Goal: Task Accomplishment & Management: Complete application form

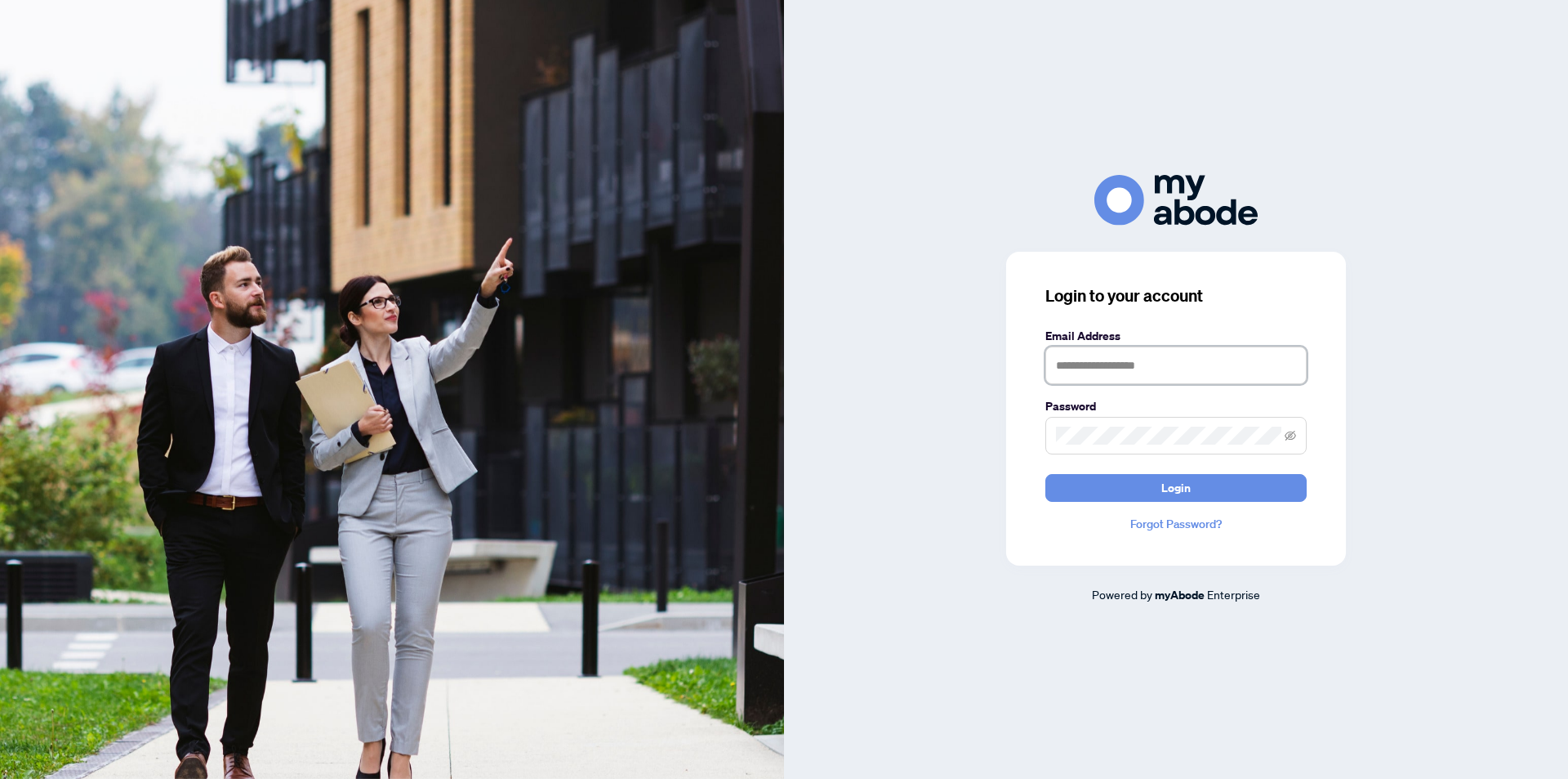
click at [1136, 371] on input "text" at bounding box center [1176, 366] width 262 height 38
type input "**********"
click at [1290, 433] on icon "eye-invisible" at bounding box center [1290, 436] width 12 height 12
click at [1189, 489] on span "Login" at bounding box center [1176, 487] width 29 height 26
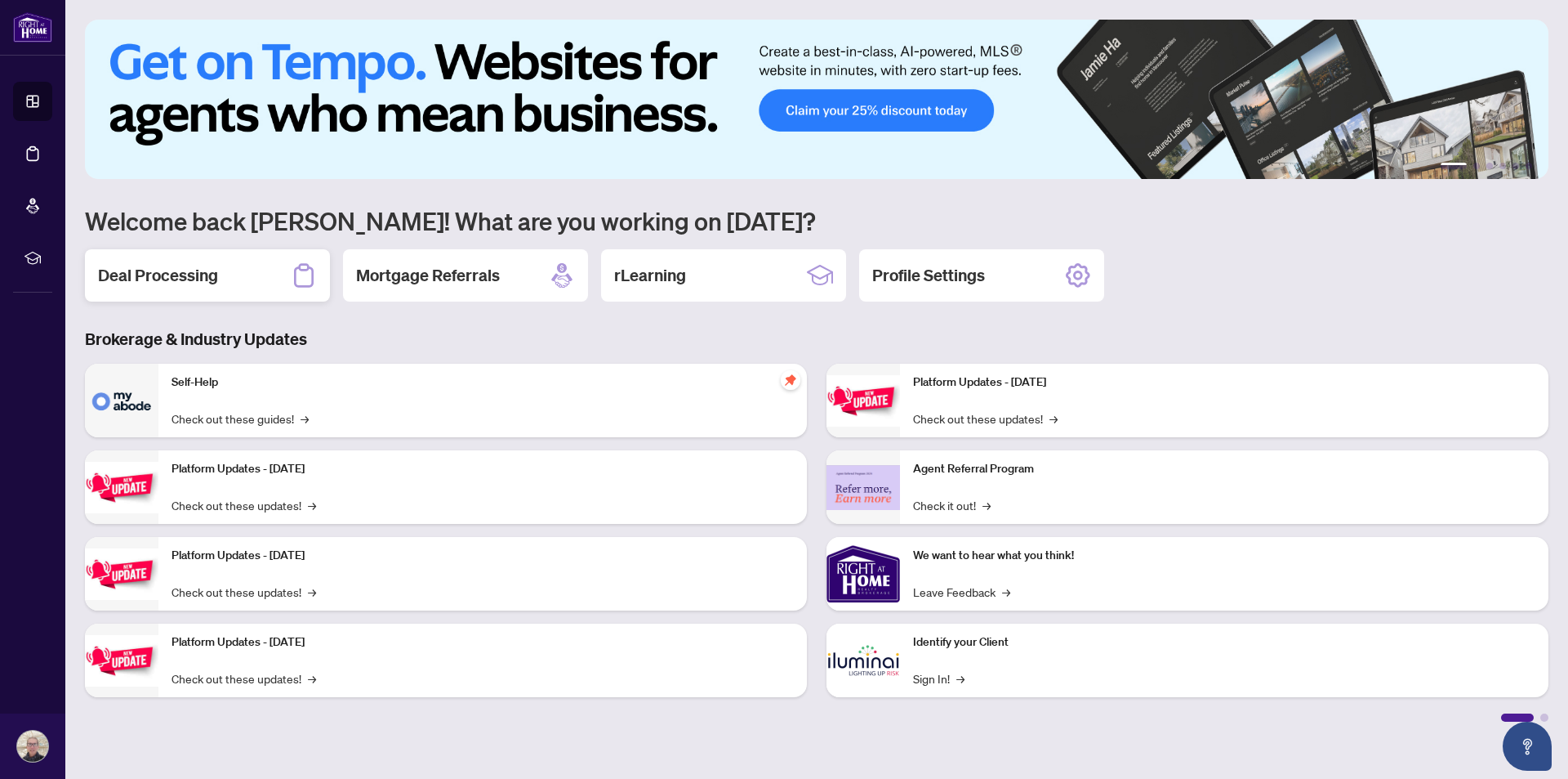
click at [218, 285] on div "Deal Processing" at bounding box center [207, 275] width 245 height 53
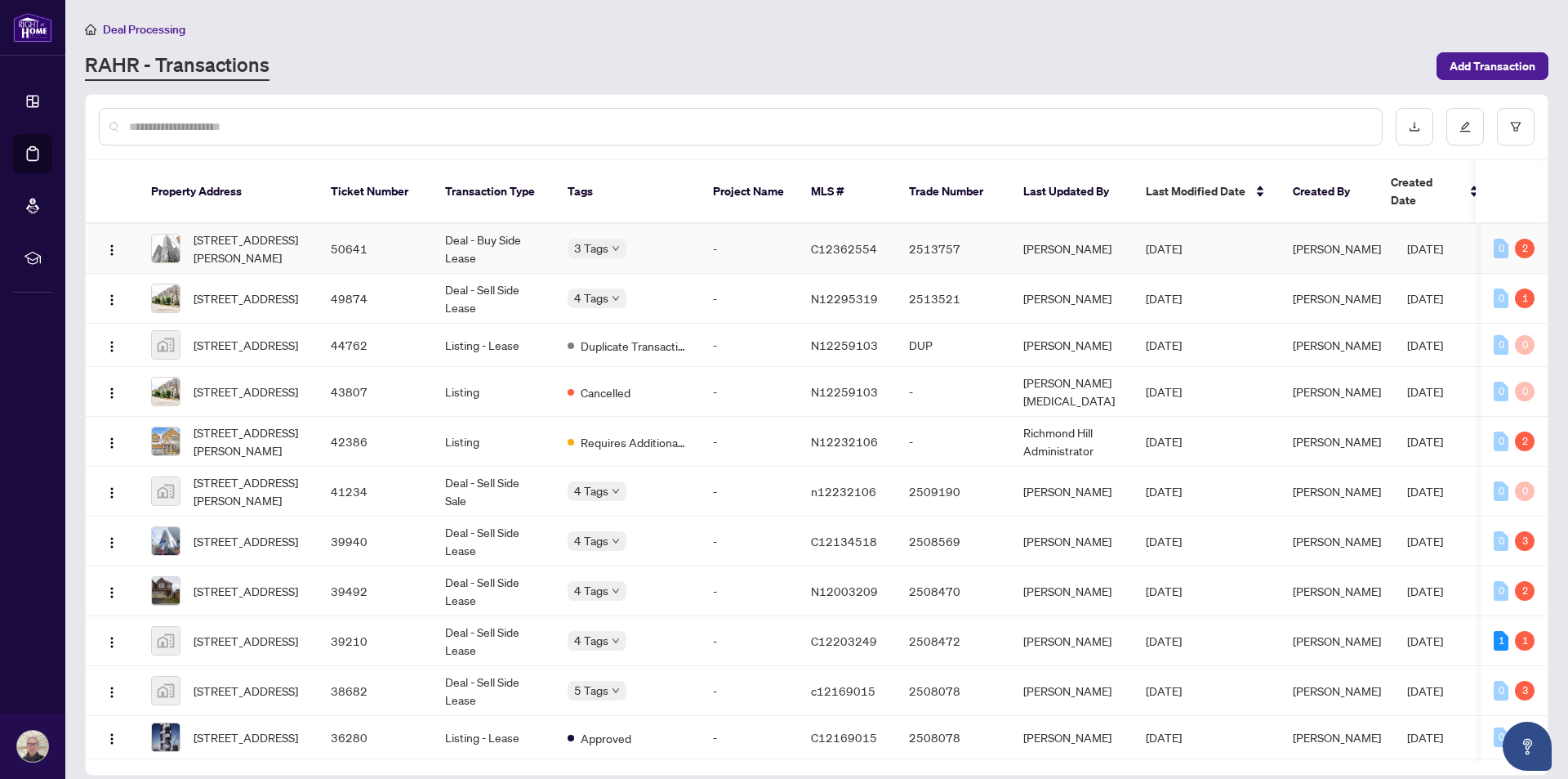
click at [506, 229] on td "Deal - Buy Side Lease" at bounding box center [492, 248] width 122 height 50
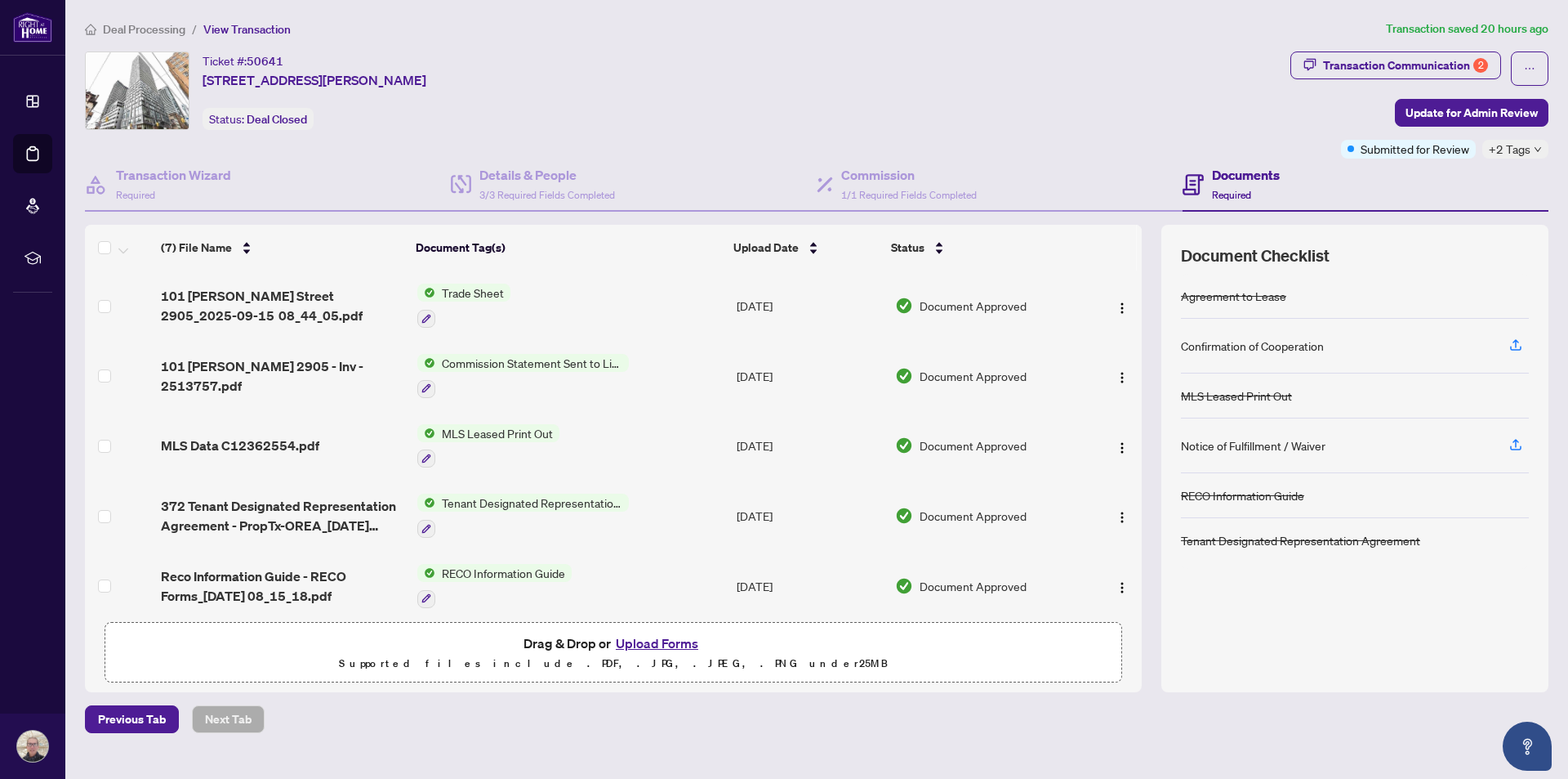
click at [647, 640] on button "Upload Forms" at bounding box center [657, 642] width 92 height 21
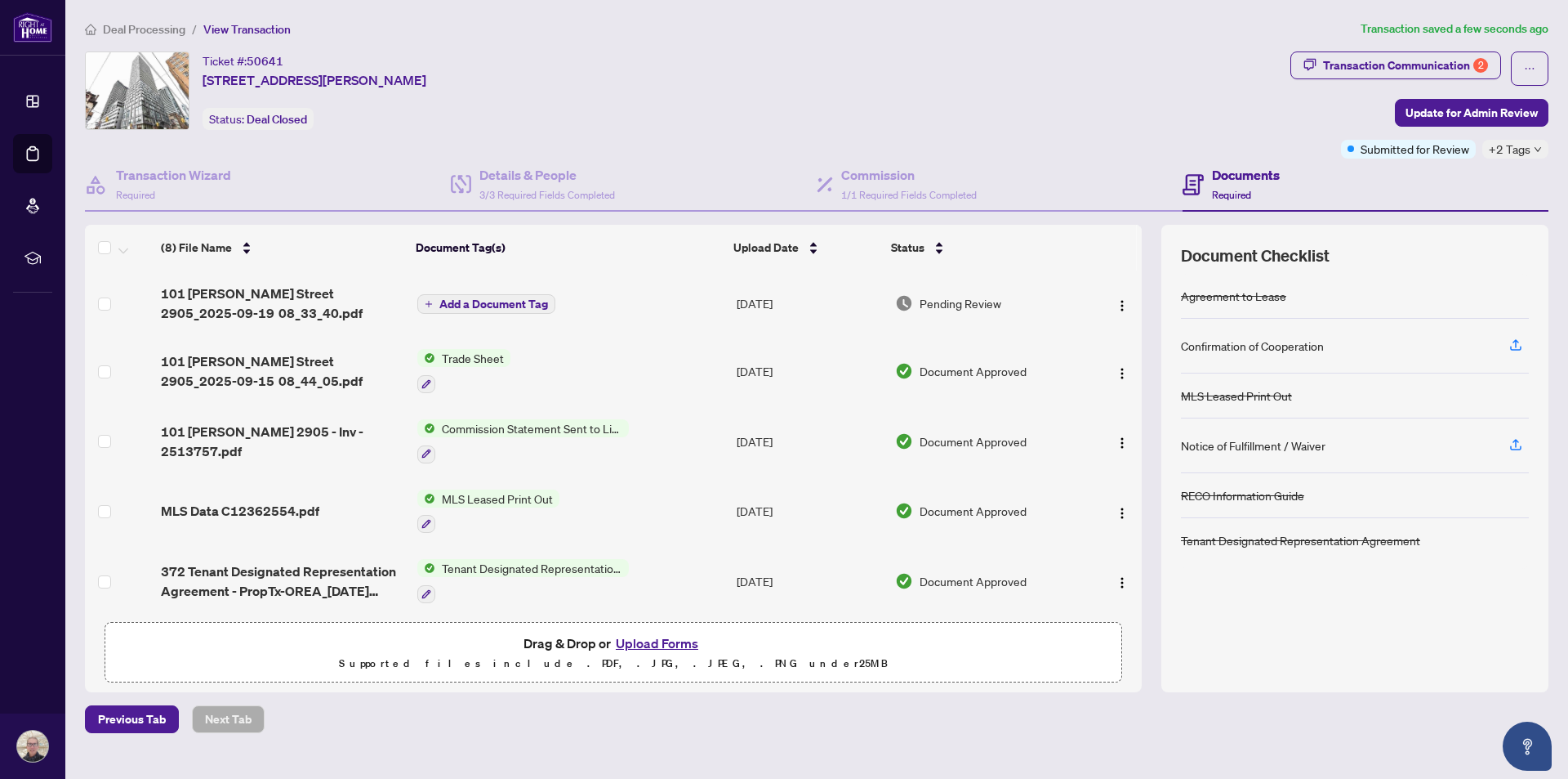
click at [472, 294] on button "Add a Document Tag" at bounding box center [486, 304] width 138 height 20
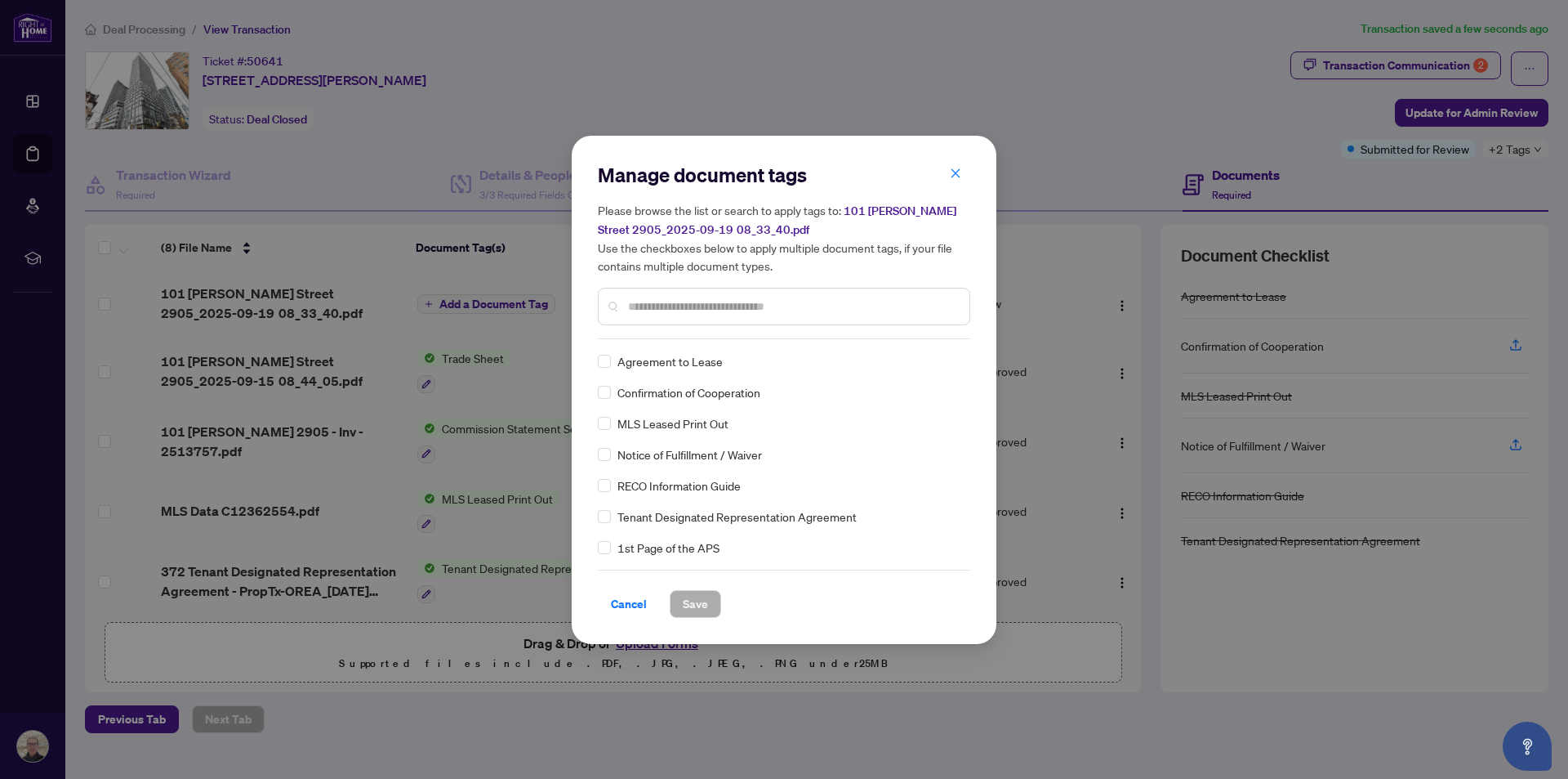
click at [726, 305] on input "text" at bounding box center [792, 306] width 329 height 18
type input "**"
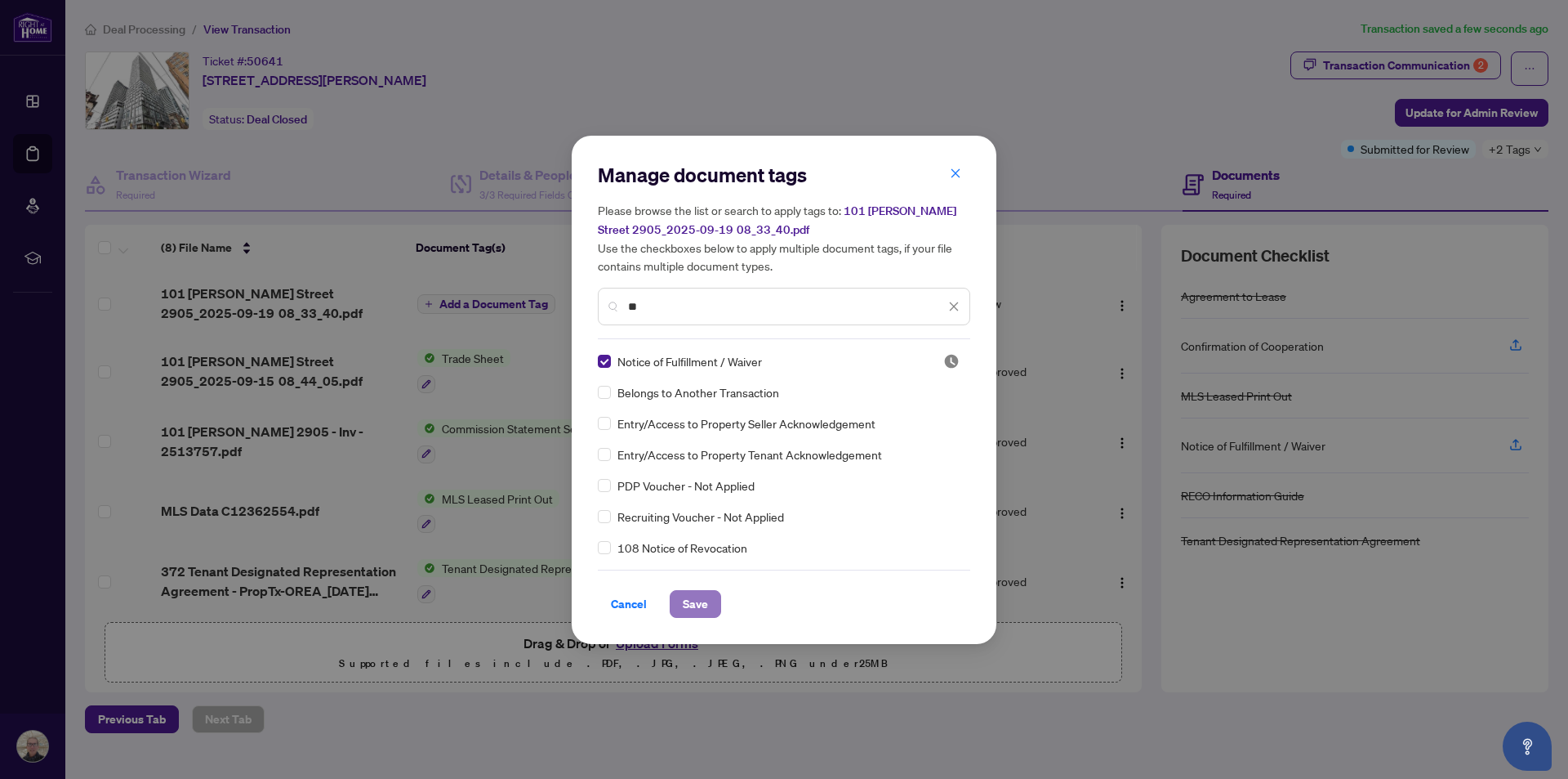
click at [696, 602] on span "Save" at bounding box center [695, 603] width 25 height 26
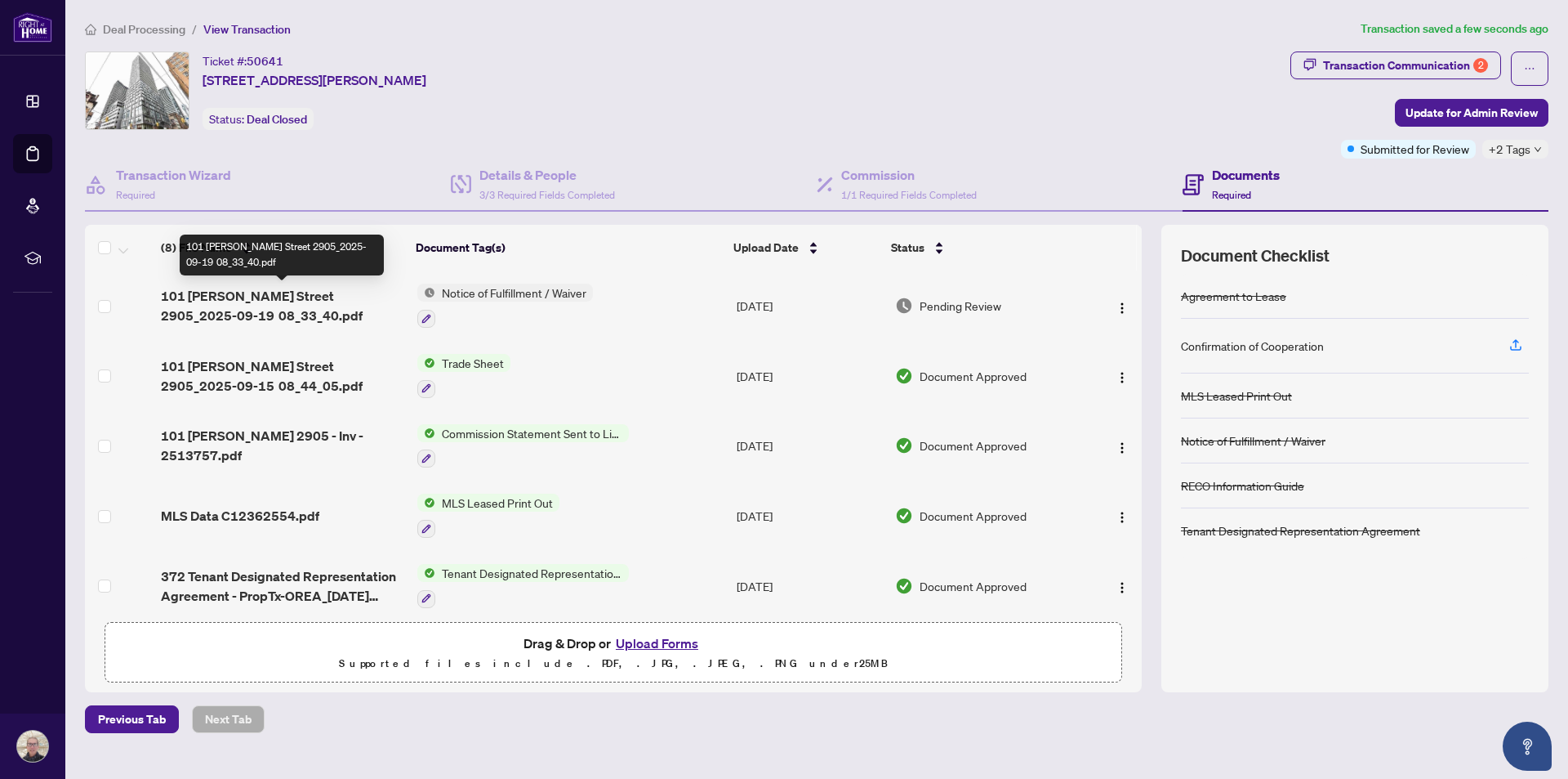
click at [323, 295] on span "101 [PERSON_NAME] Street 2905_2025-09-19 08_33_40.pdf" at bounding box center [282, 305] width 243 height 39
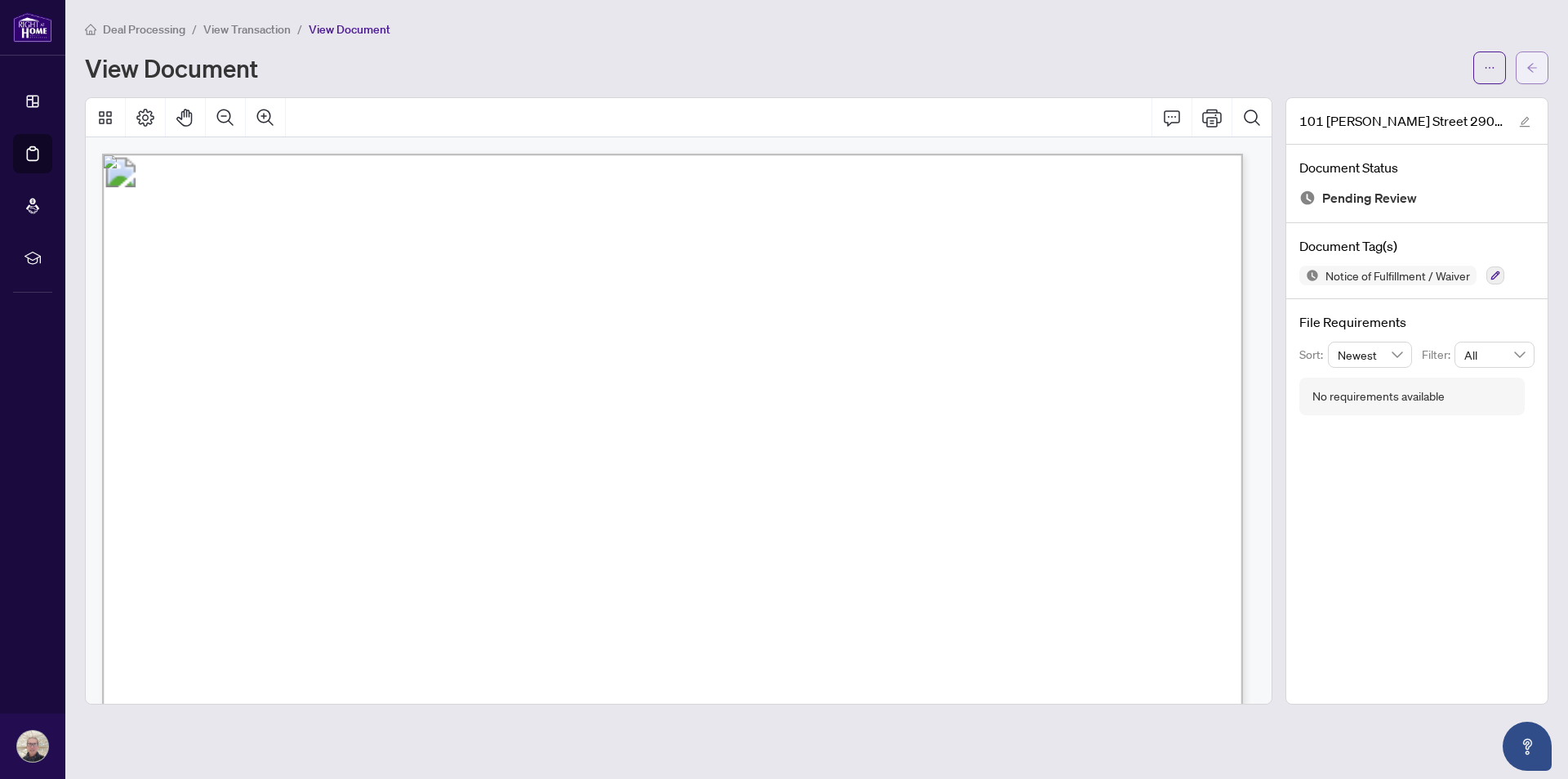
click at [1531, 70] on icon "arrow-left" at bounding box center [1532, 67] width 10 height 9
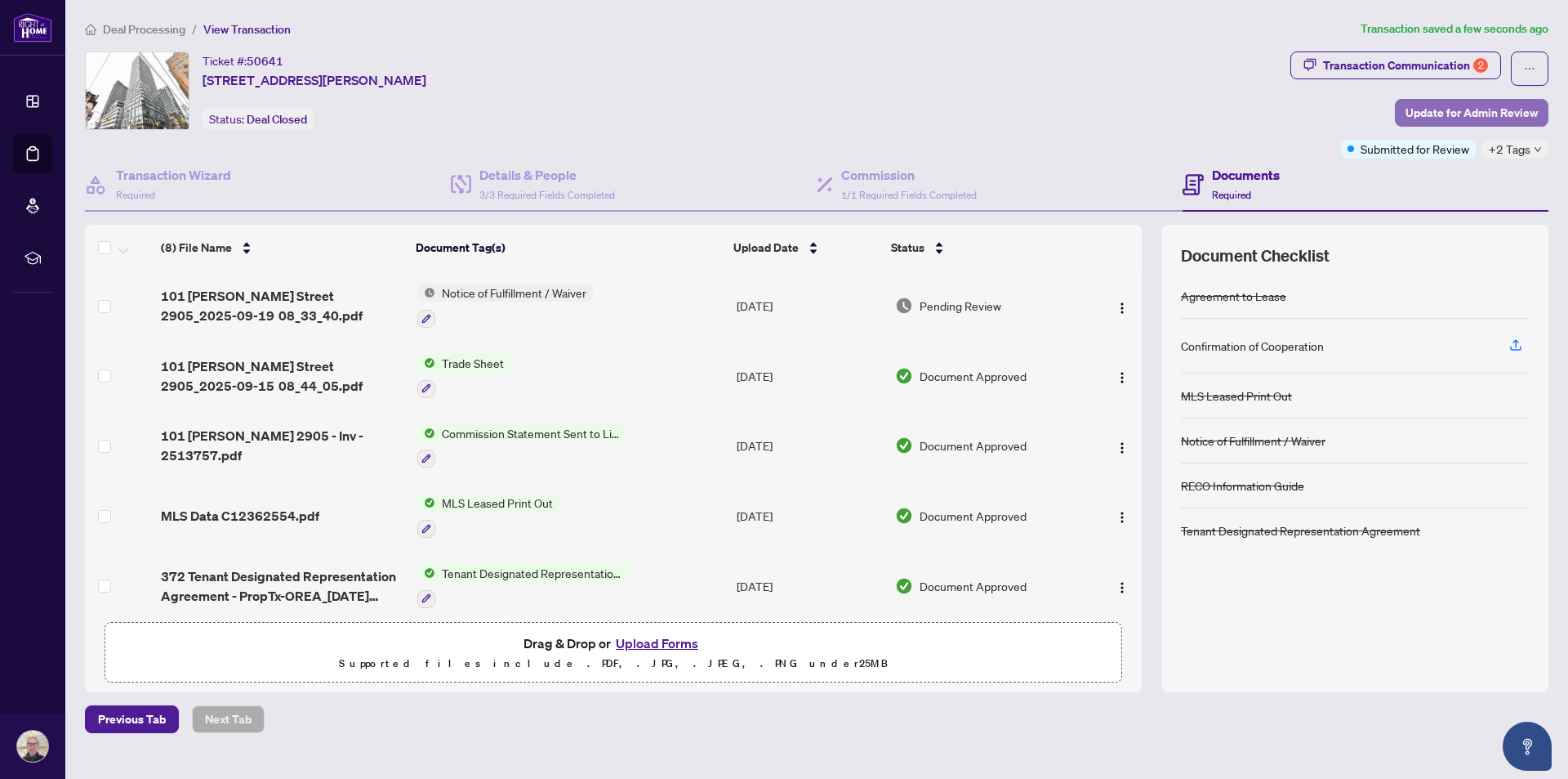
click at [1460, 111] on span "Update for Admin Review" at bounding box center [1472, 112] width 132 height 26
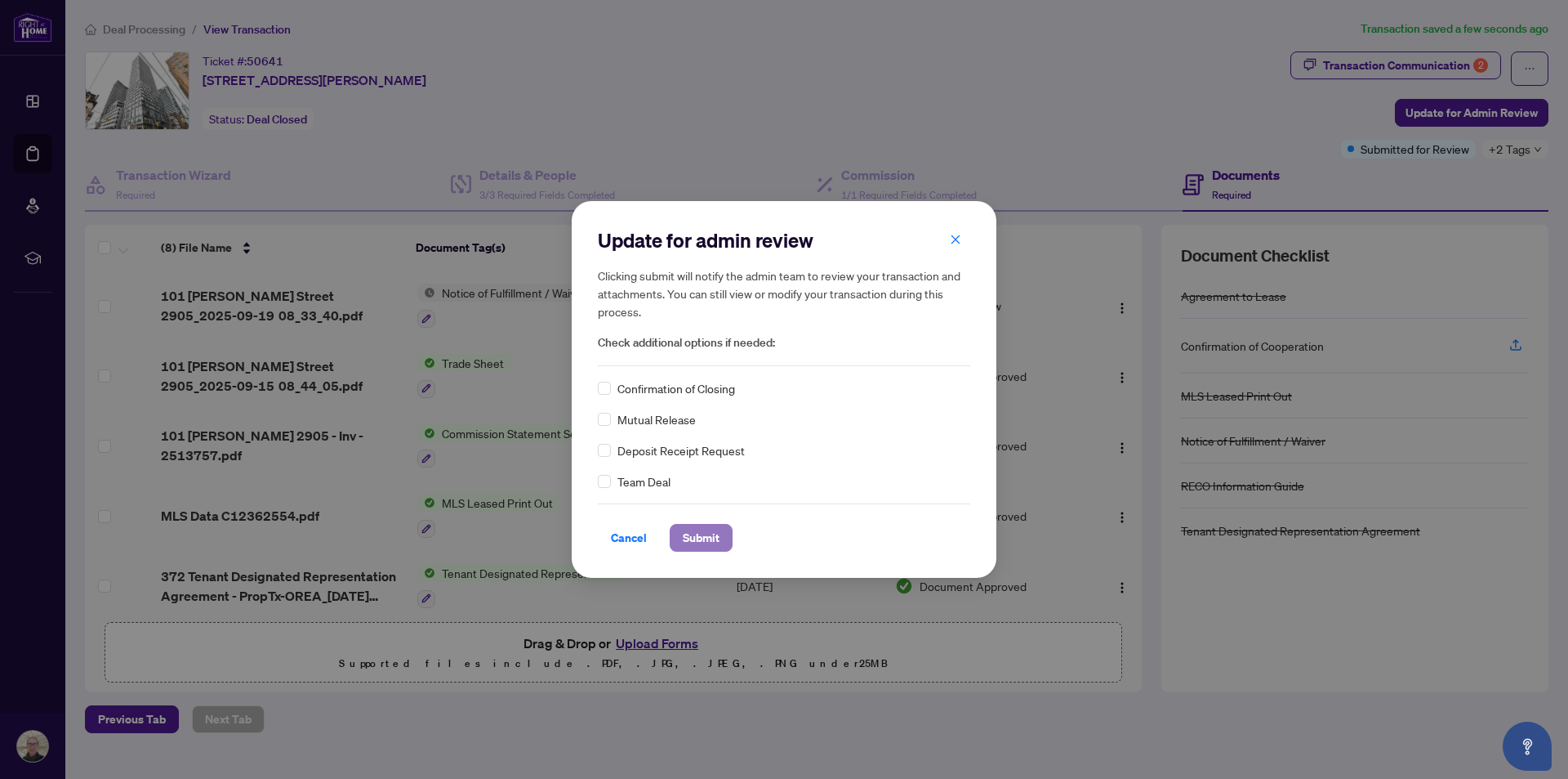
click at [704, 526] on span "Submit" at bounding box center [701, 537] width 37 height 26
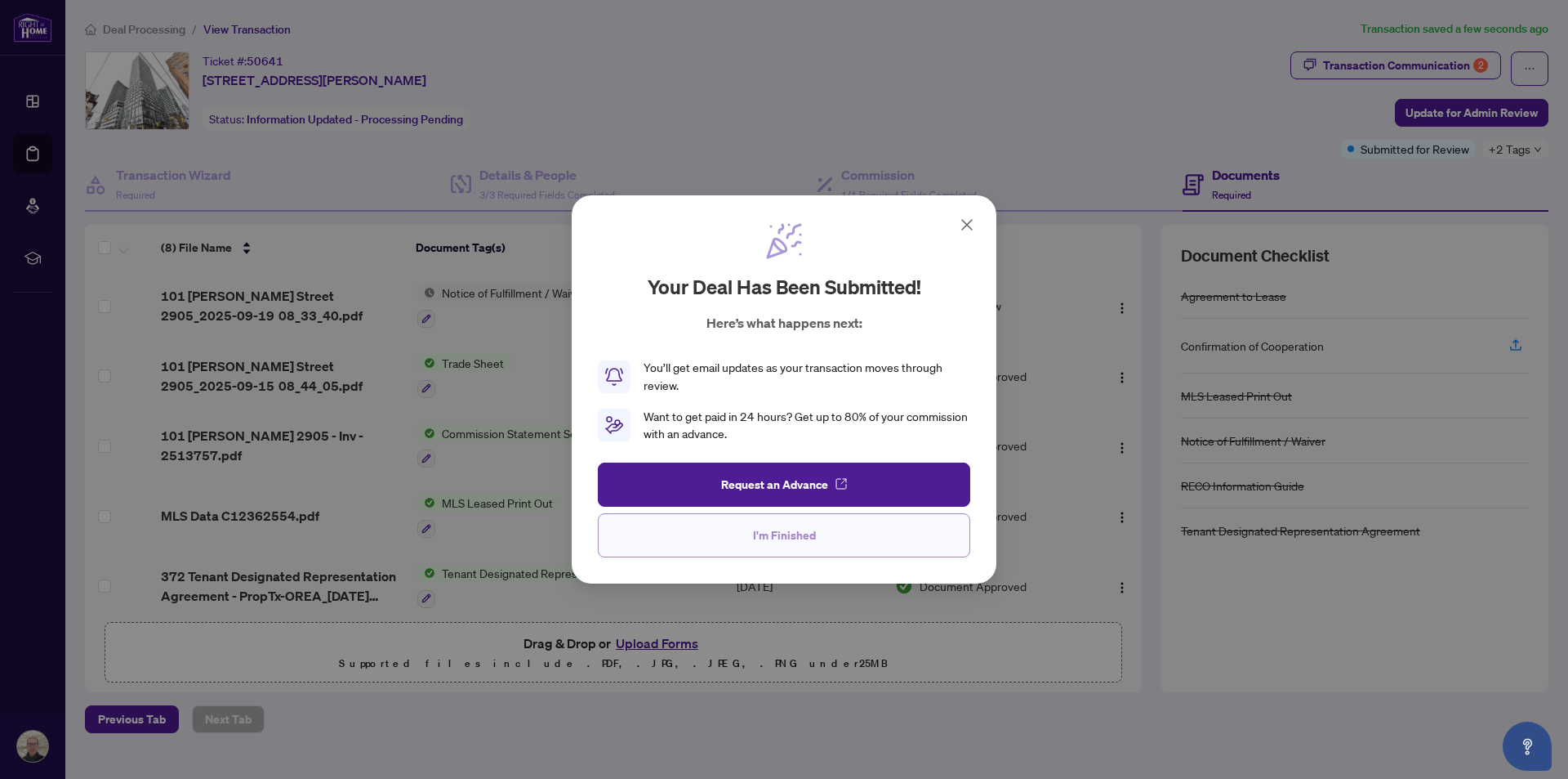
click at [802, 534] on span "I'm Finished" at bounding box center [784, 535] width 62 height 26
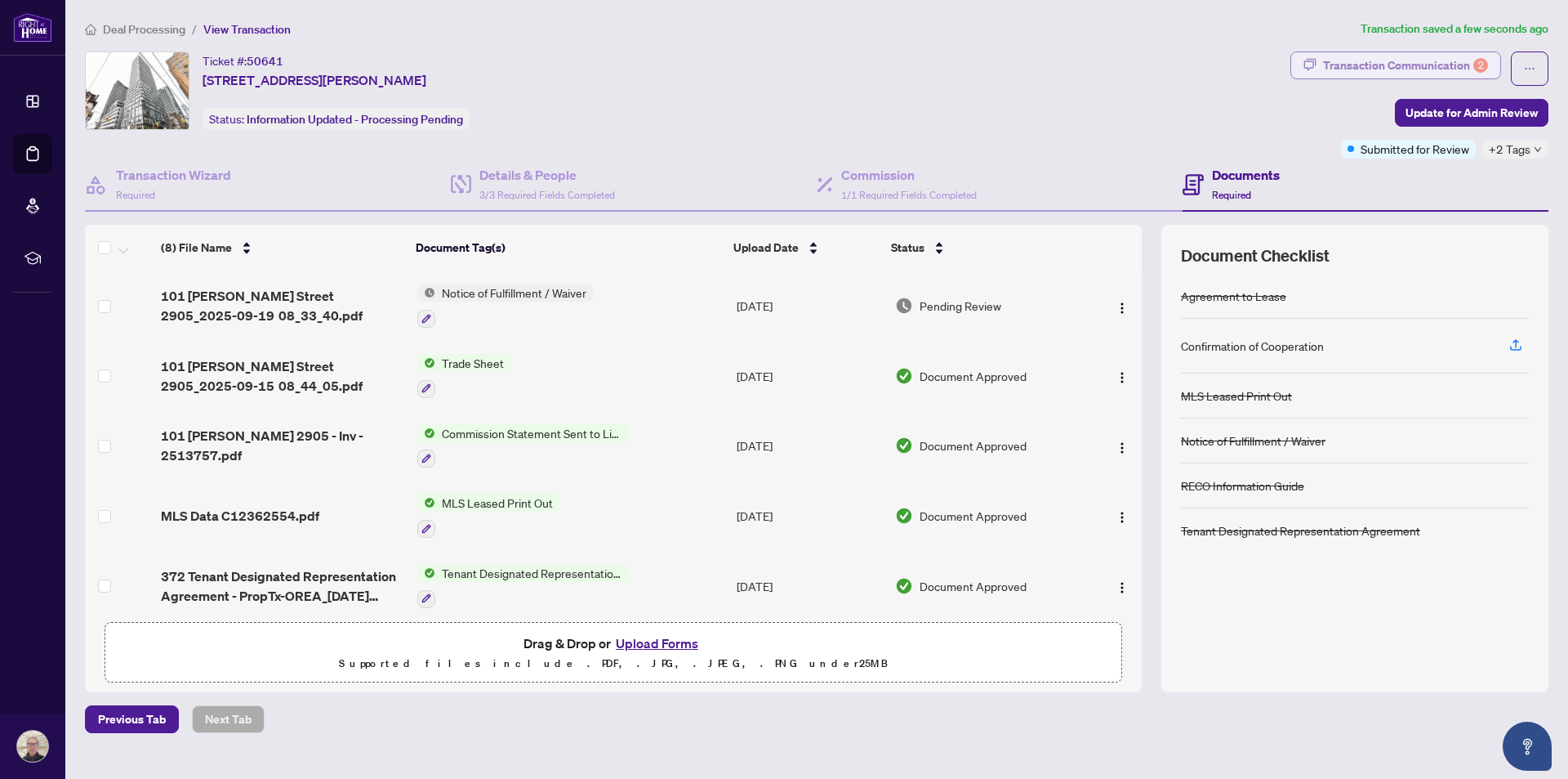
click at [1471, 58] on div "Transaction Communication 2" at bounding box center [1406, 65] width 165 height 26
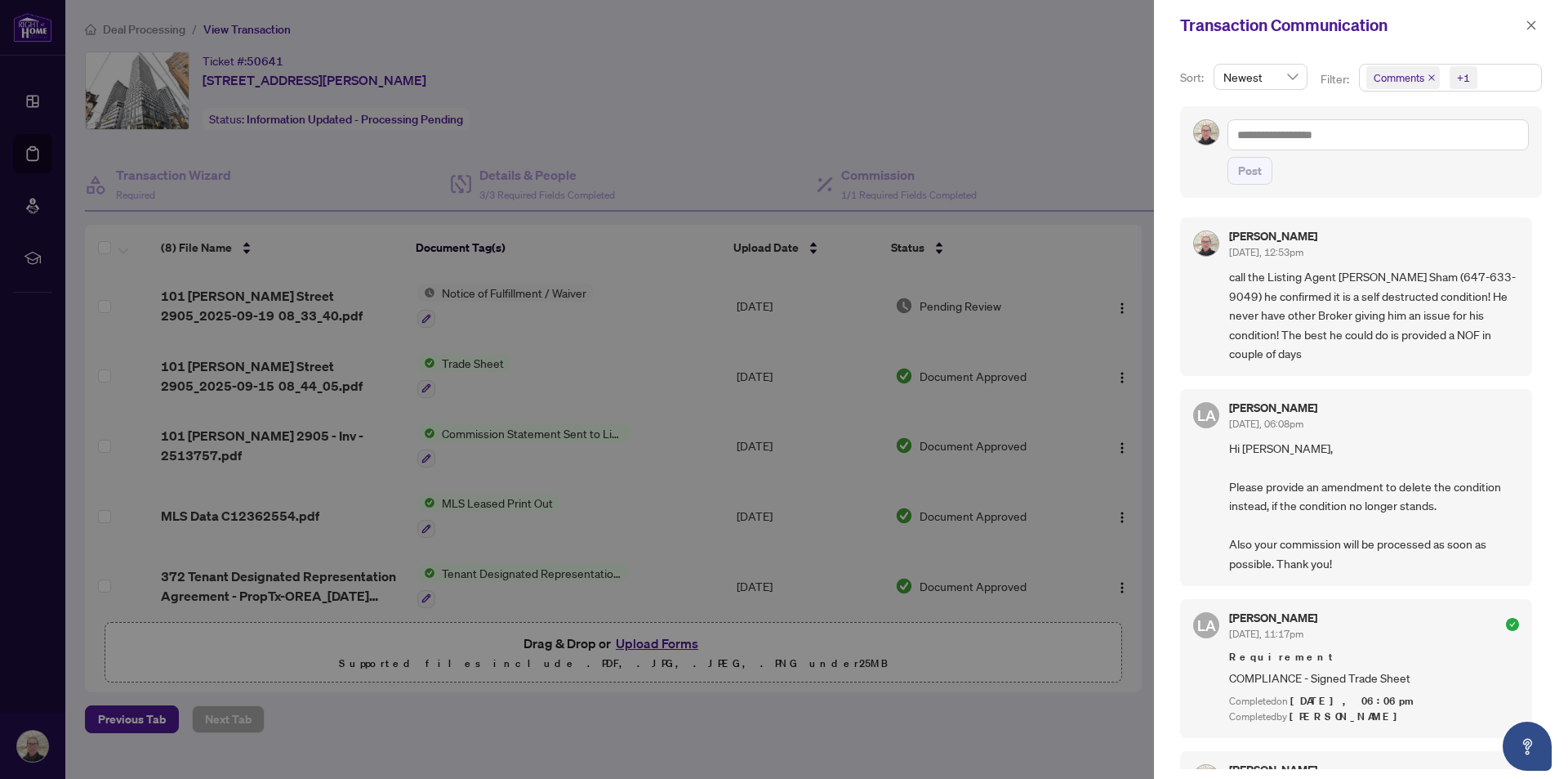
click at [1131, 159] on div at bounding box center [784, 390] width 1568 height 779
click at [1533, 25] on icon "close" at bounding box center [1532, 25] width 9 height 9
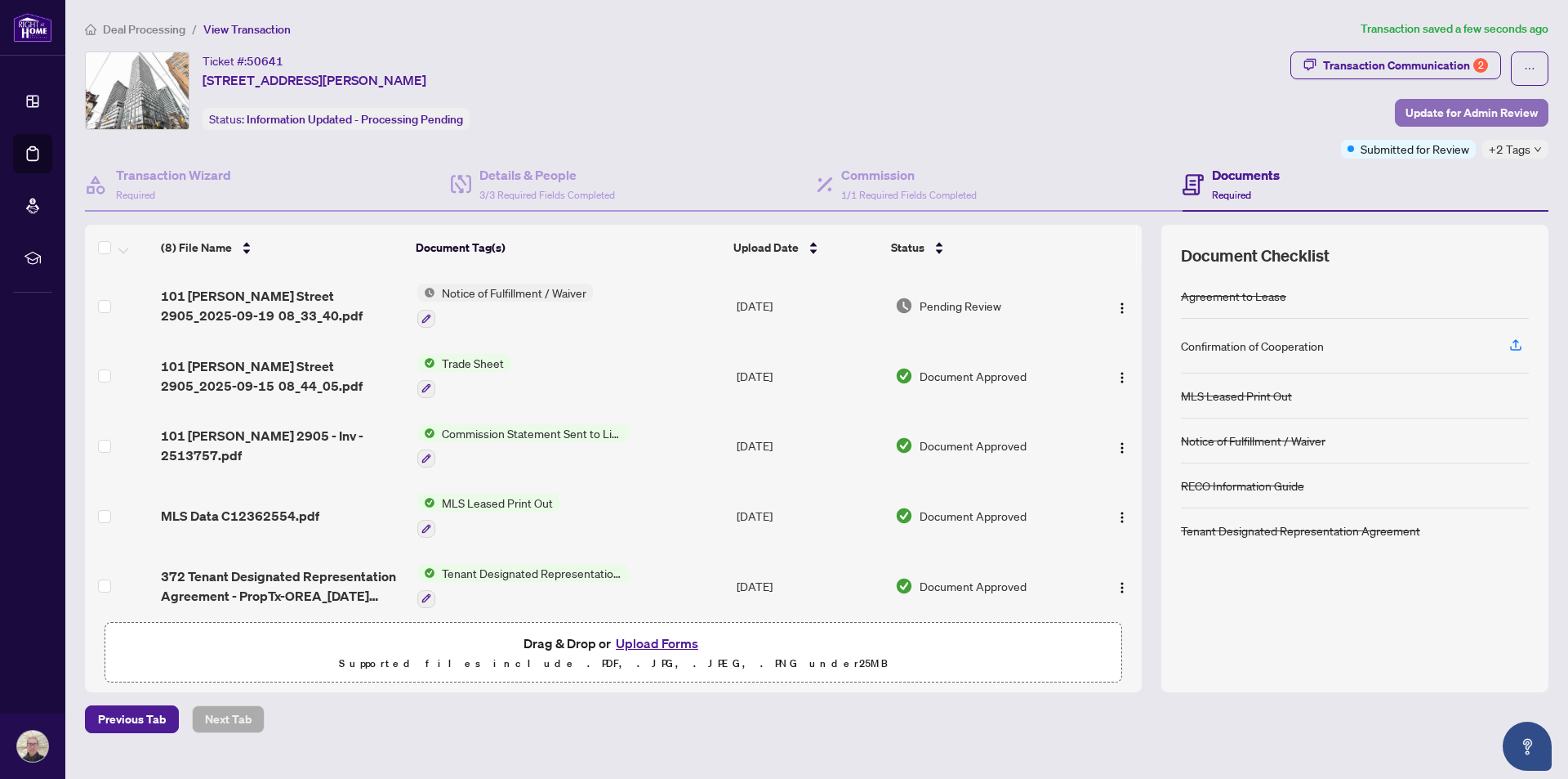
click at [1489, 114] on span "Update for Admin Review" at bounding box center [1472, 112] width 132 height 26
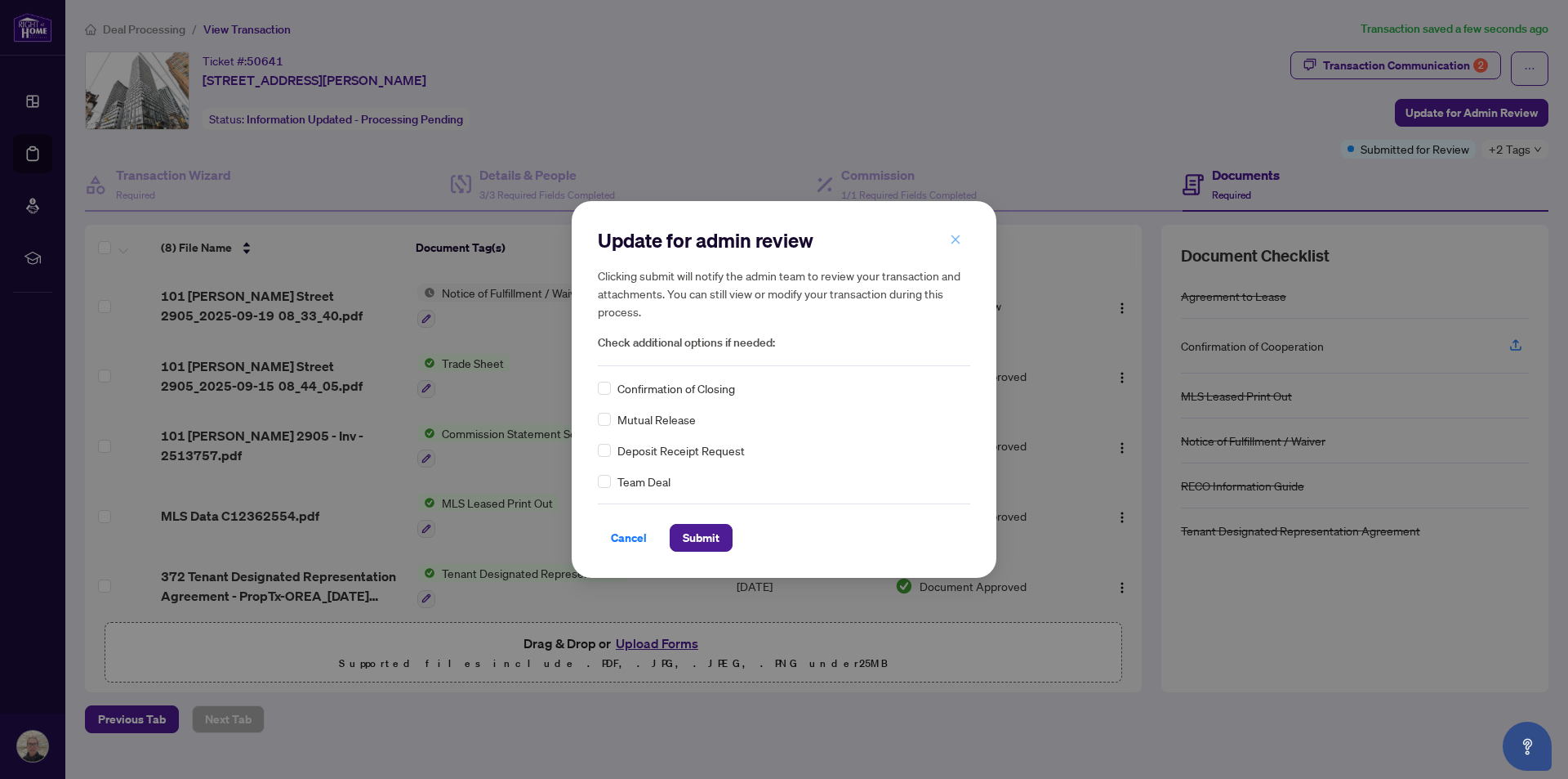
click at [960, 242] on icon "close" at bounding box center [955, 239] width 12 height 12
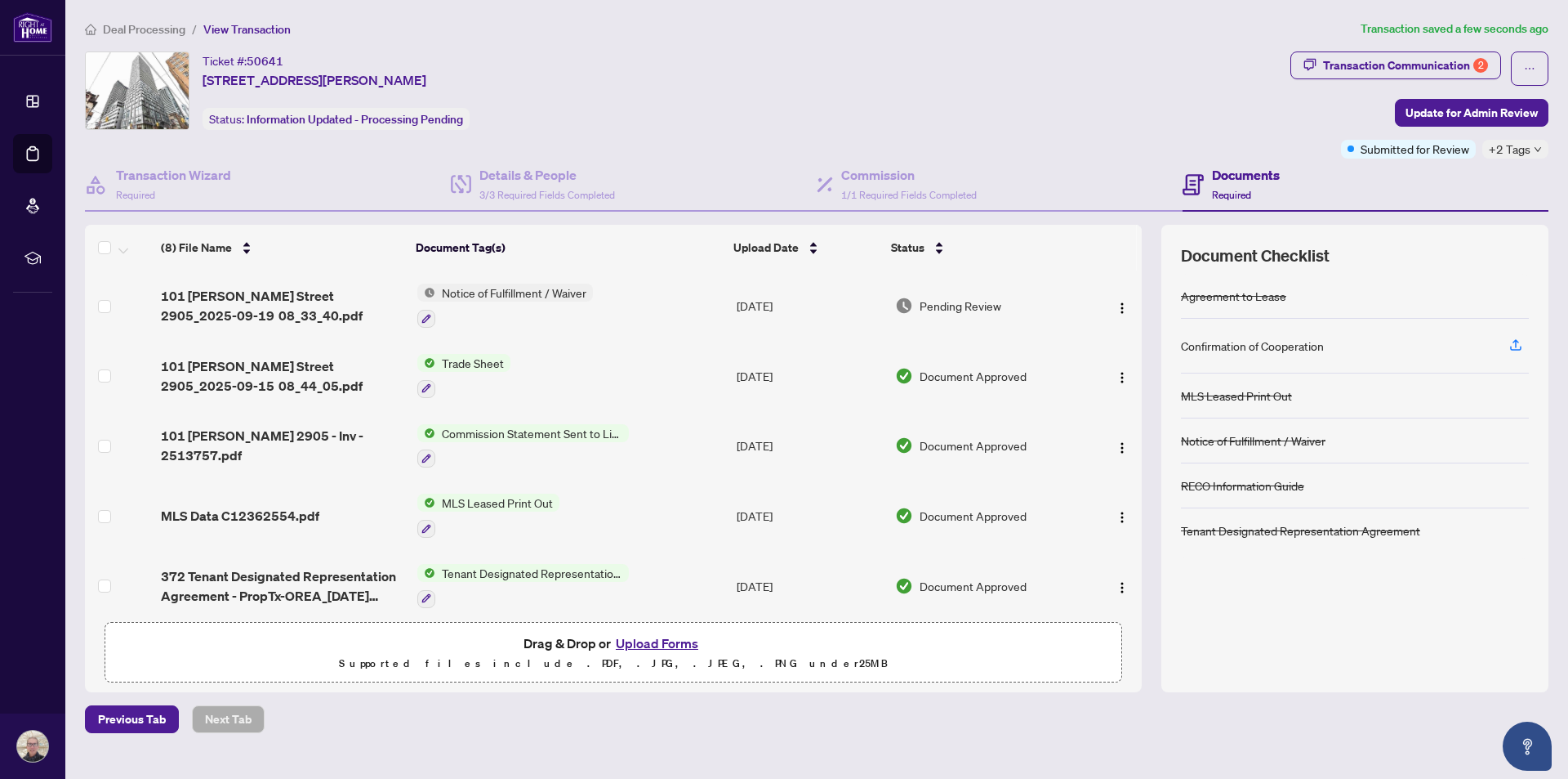
click at [1152, 120] on div "Ticket #: 50641 [STREET_ADDRESS][PERSON_NAME] Status: Information Updated - Pro…" at bounding box center [684, 91] width 1199 height 79
drag, startPoint x: 1507, startPoint y: 2, endPoint x: 979, endPoint y: 105, distance: 538.0
click at [979, 105] on div "Ticket #: 50641 [STREET_ADDRESS][PERSON_NAME] Status: Information Updated - Pro…" at bounding box center [684, 91] width 1199 height 79
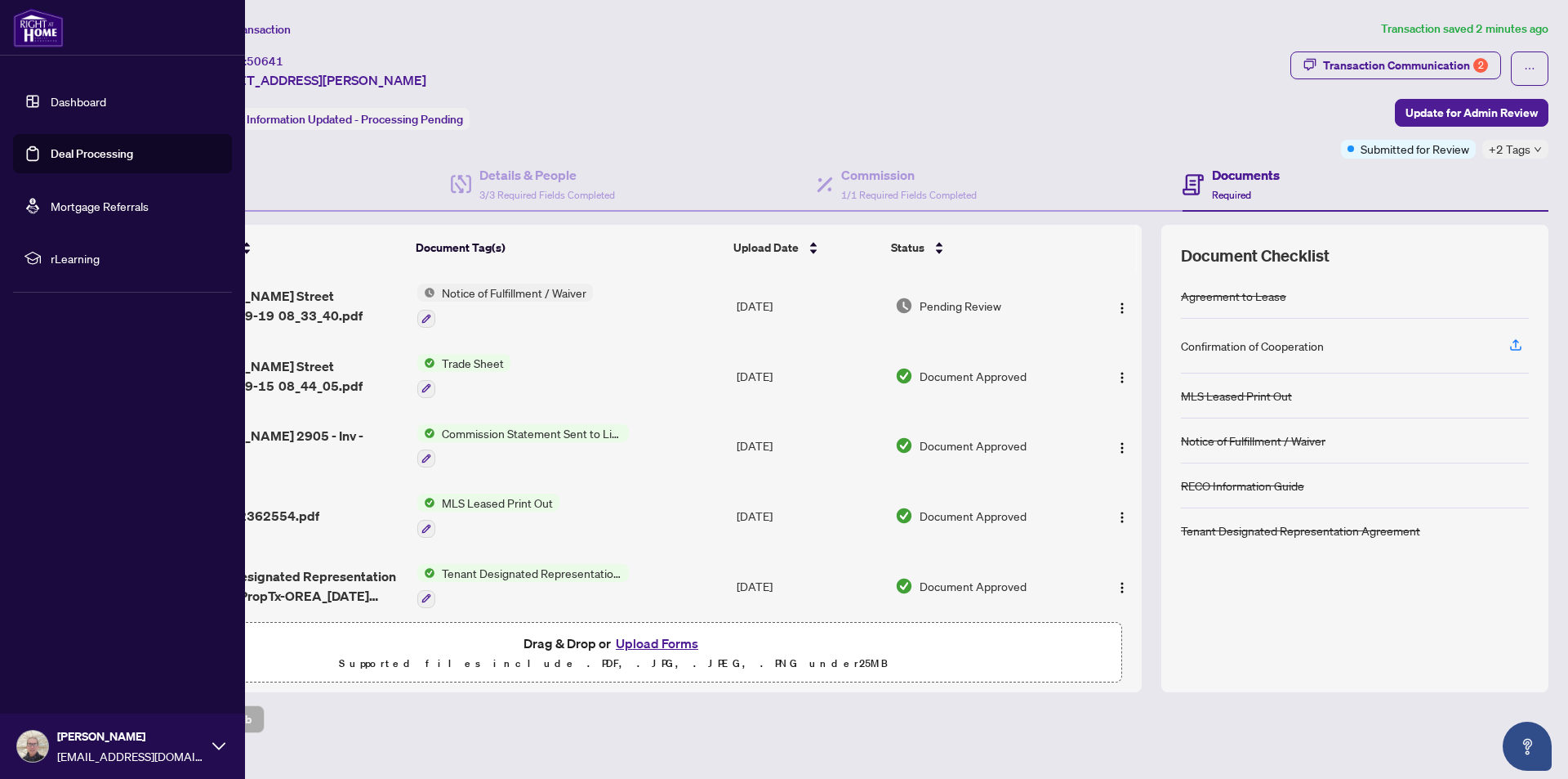
click at [217, 744] on icon at bounding box center [219, 745] width 13 height 13
click at [68, 652] on span "Logout" at bounding box center [65, 649] width 37 height 26
